Goal: Feedback & Contribution: Contribute content

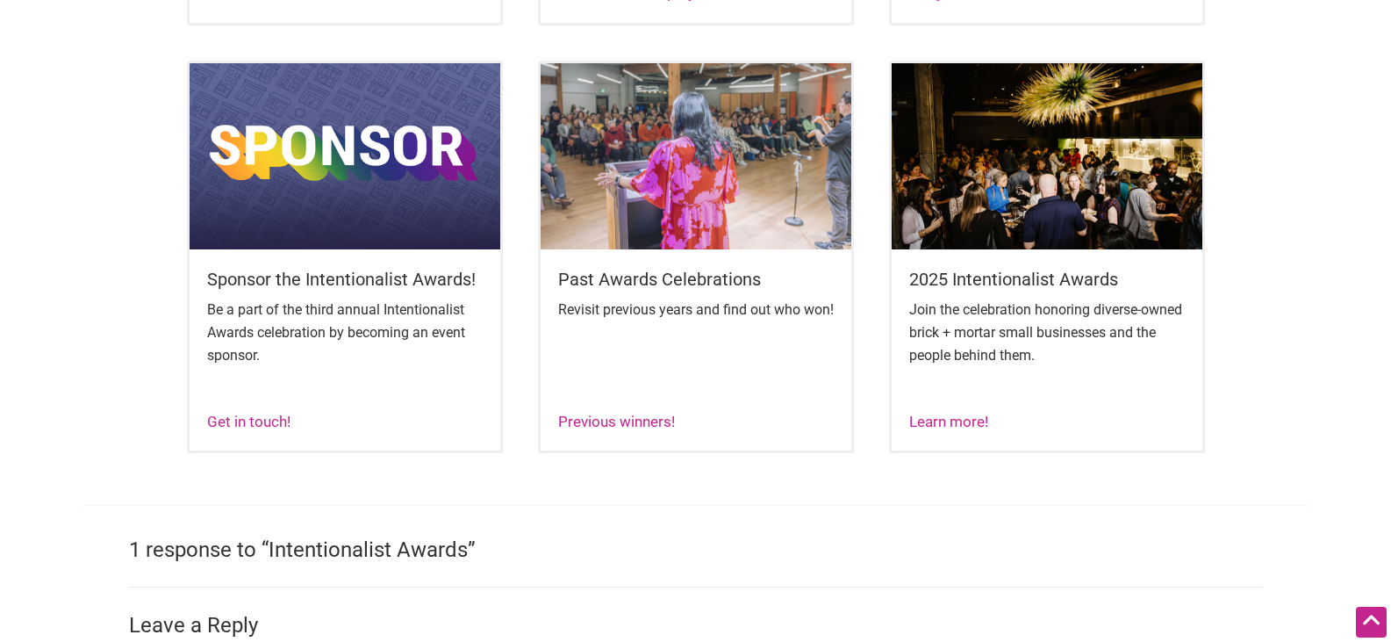
scroll to position [1141, 0]
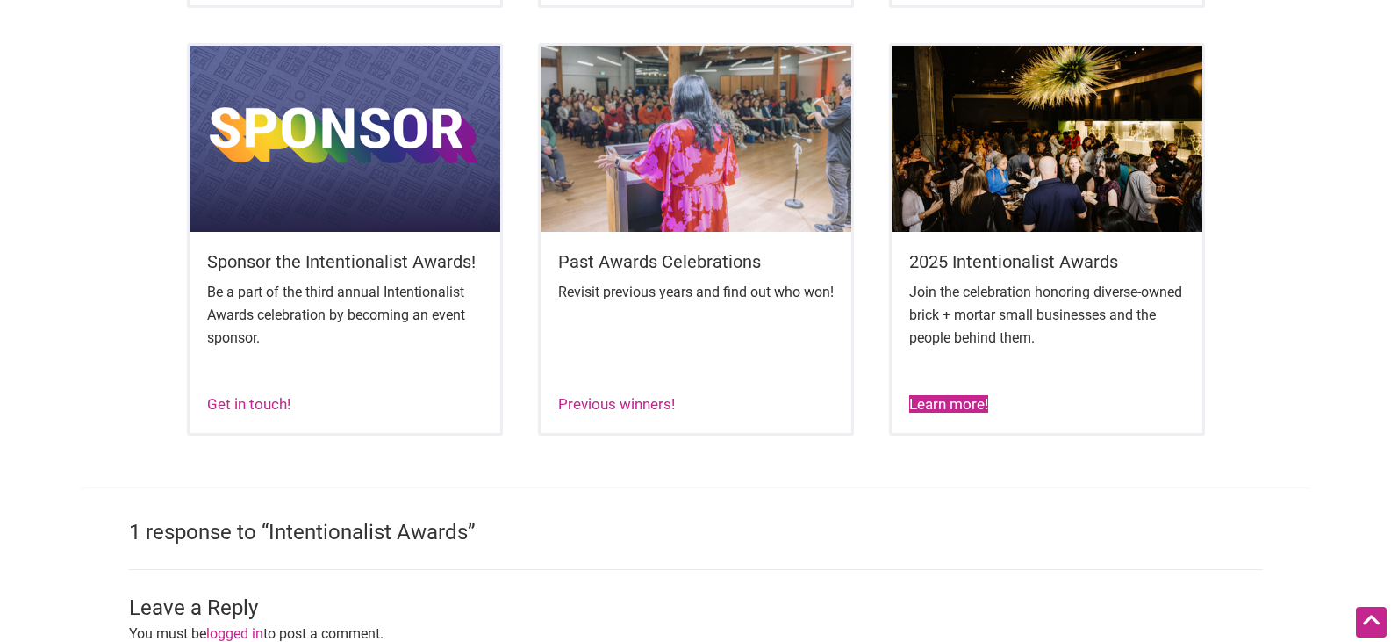
click at [954, 413] on link "Learn more!" at bounding box center [948, 404] width 79 height 18
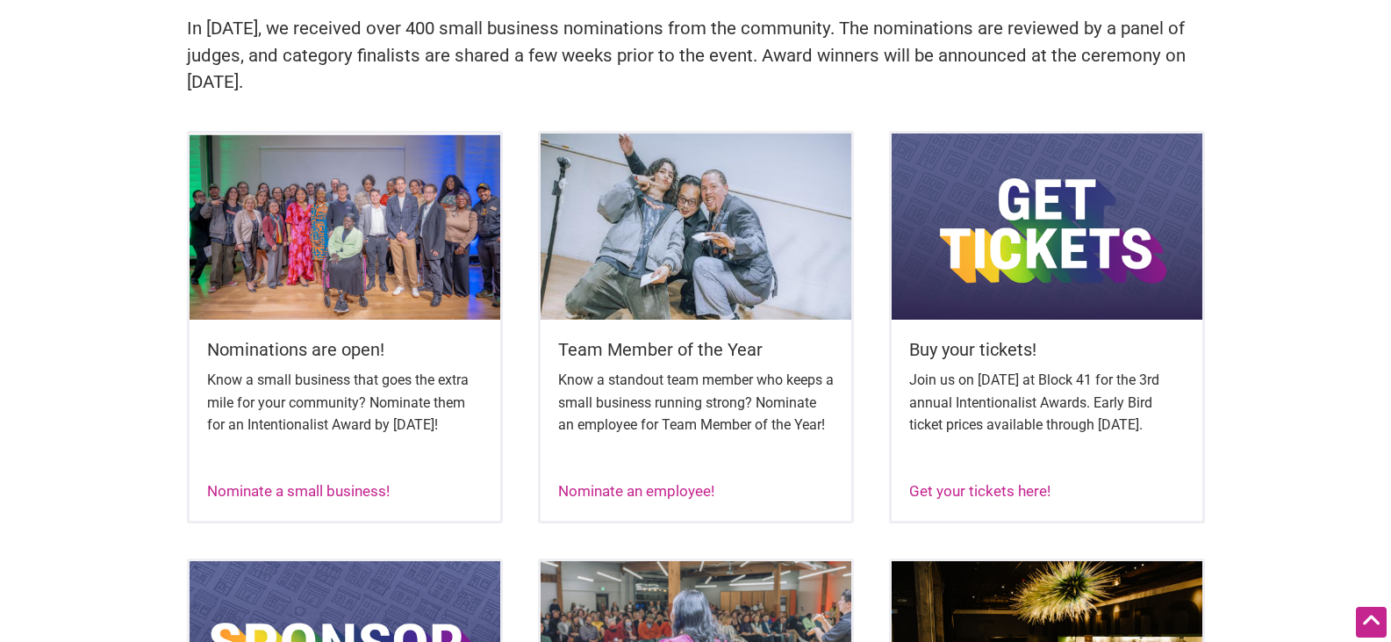
scroll to position [621, 0]
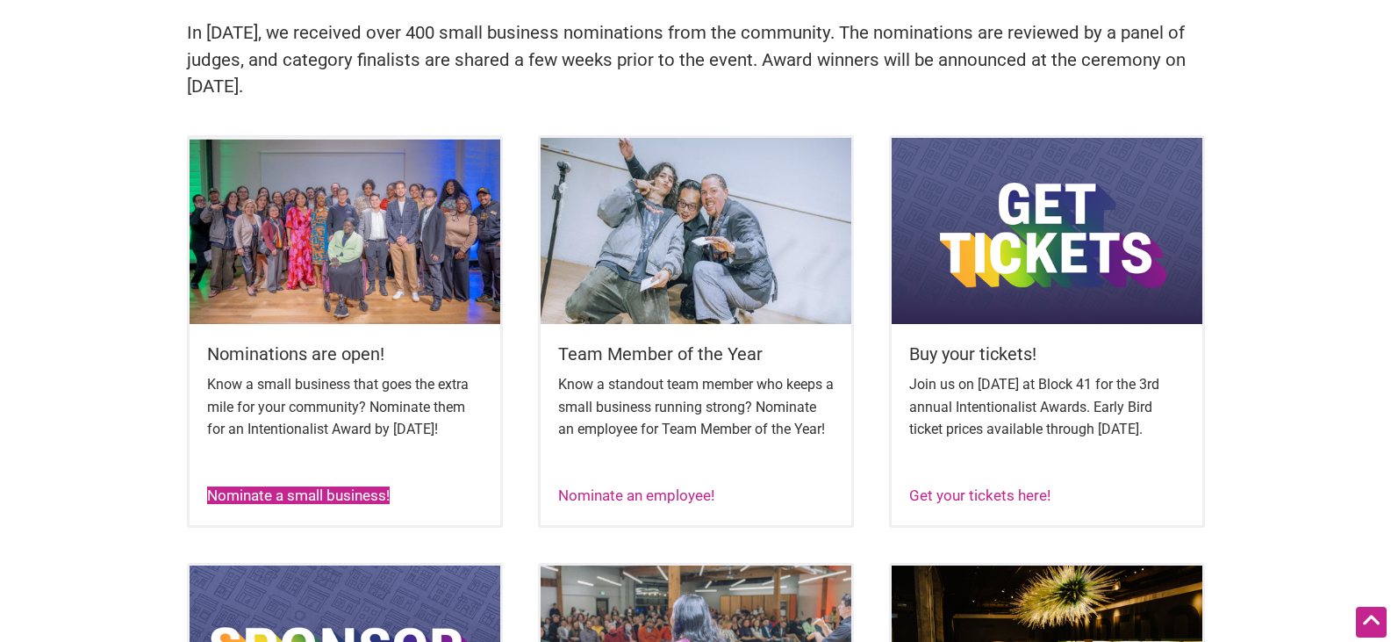
click at [332, 504] on link "Nominate a small business!" at bounding box center [298, 495] width 183 height 18
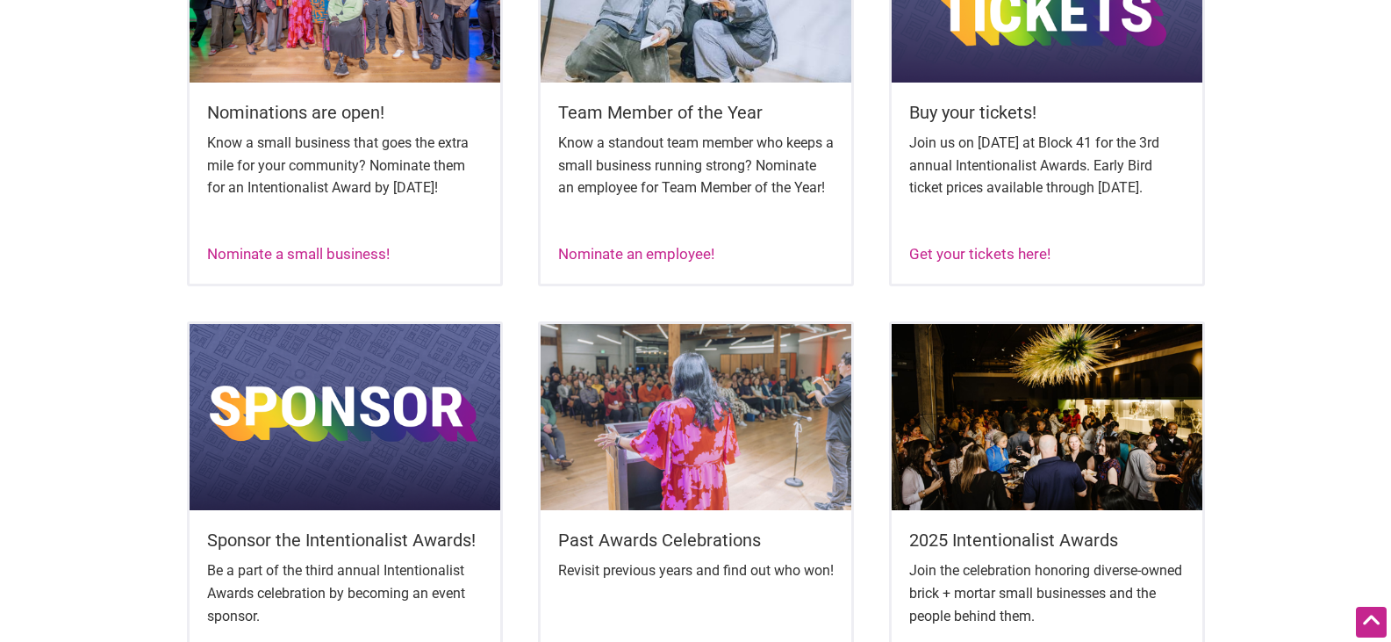
scroll to position [885, 0]
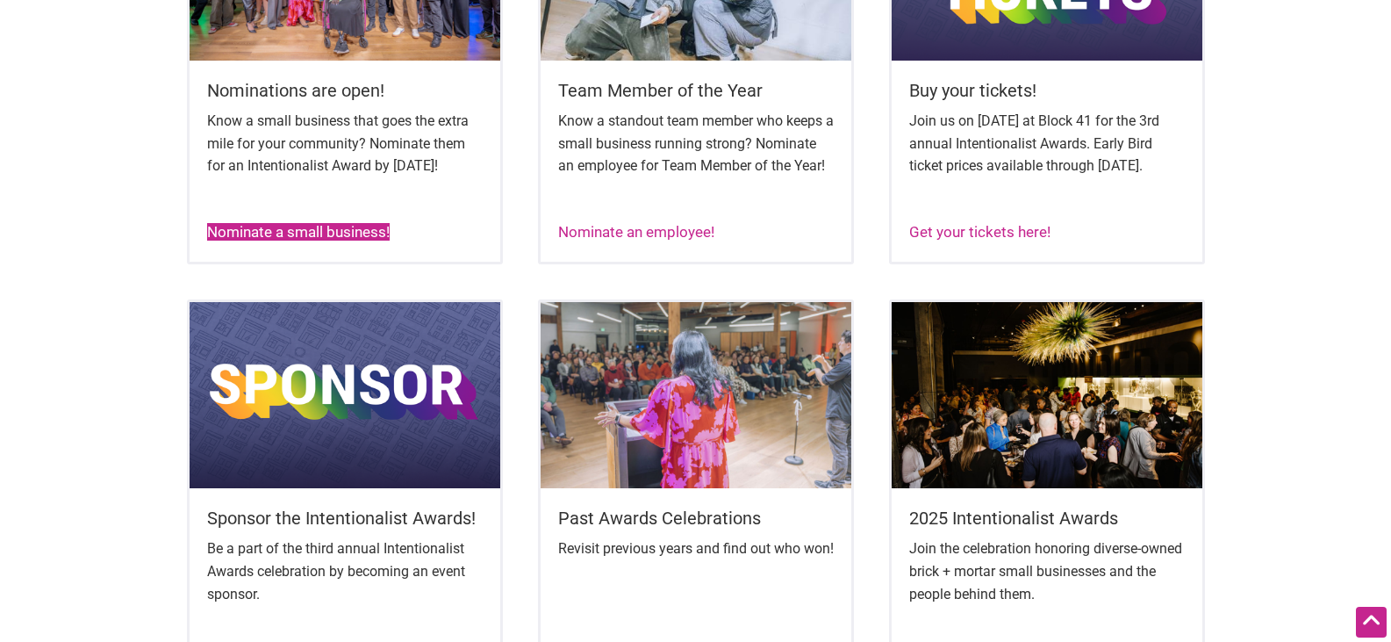
click at [303, 241] on link "Nominate a small business!" at bounding box center [298, 232] width 183 height 18
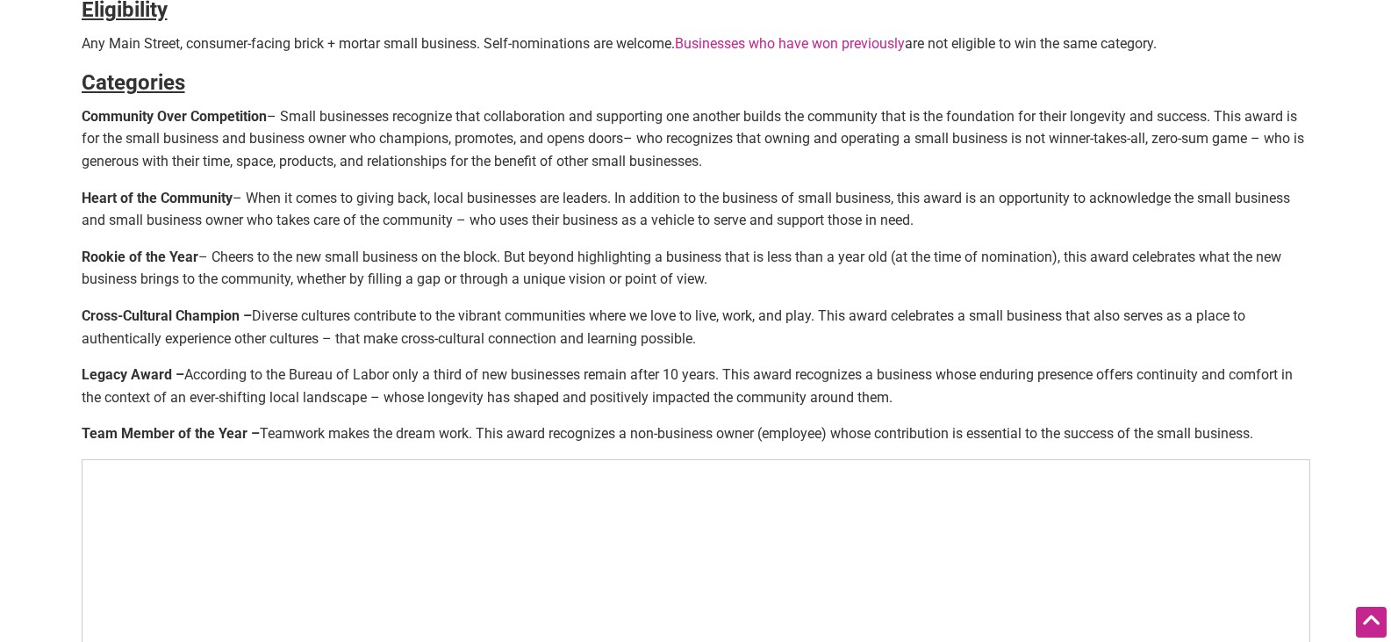
scroll to position [702, 0]
